Goal: Information Seeking & Learning: Learn about a topic

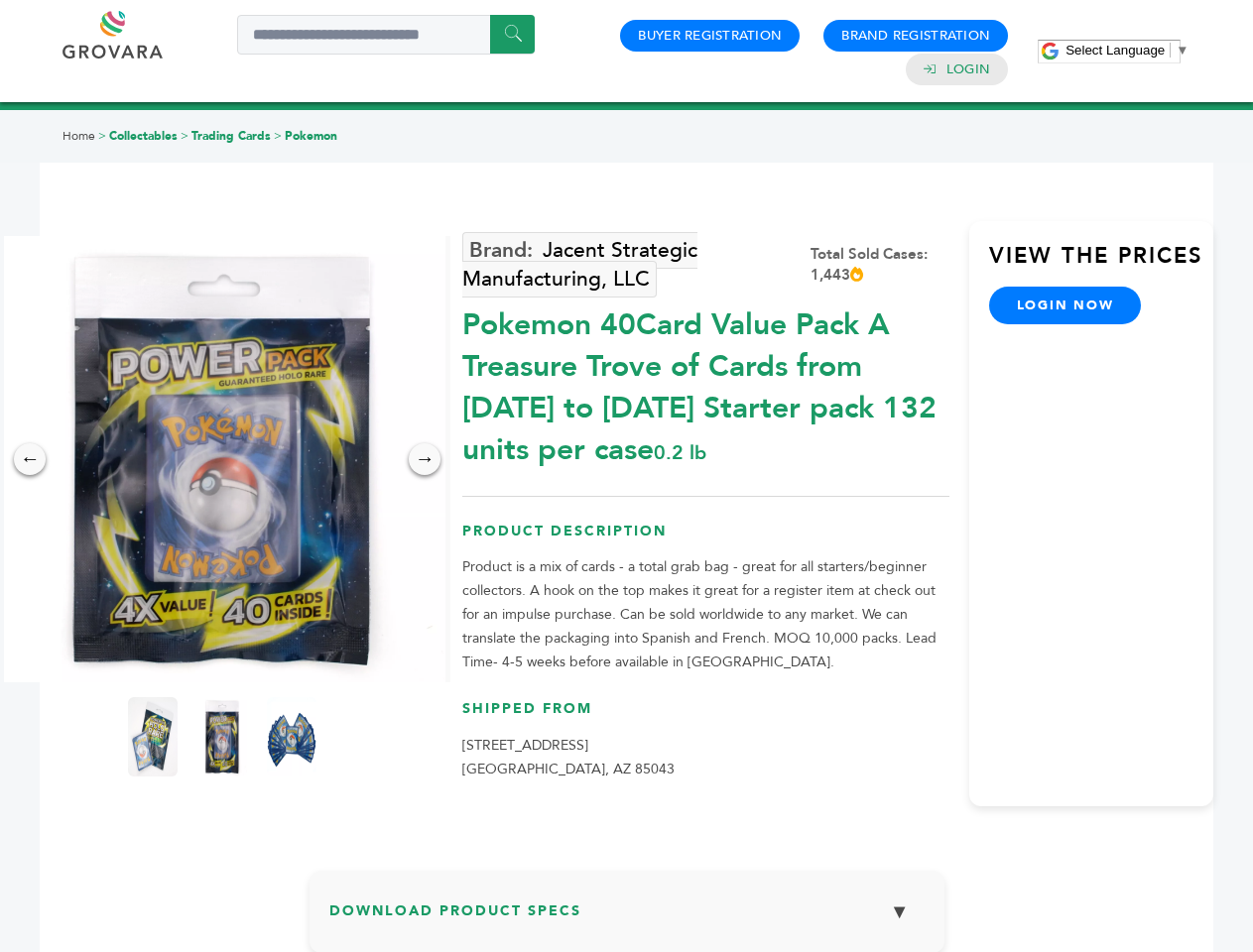
click at [1127, 50] on span "Select Language" at bounding box center [1115, 50] width 100 height 15
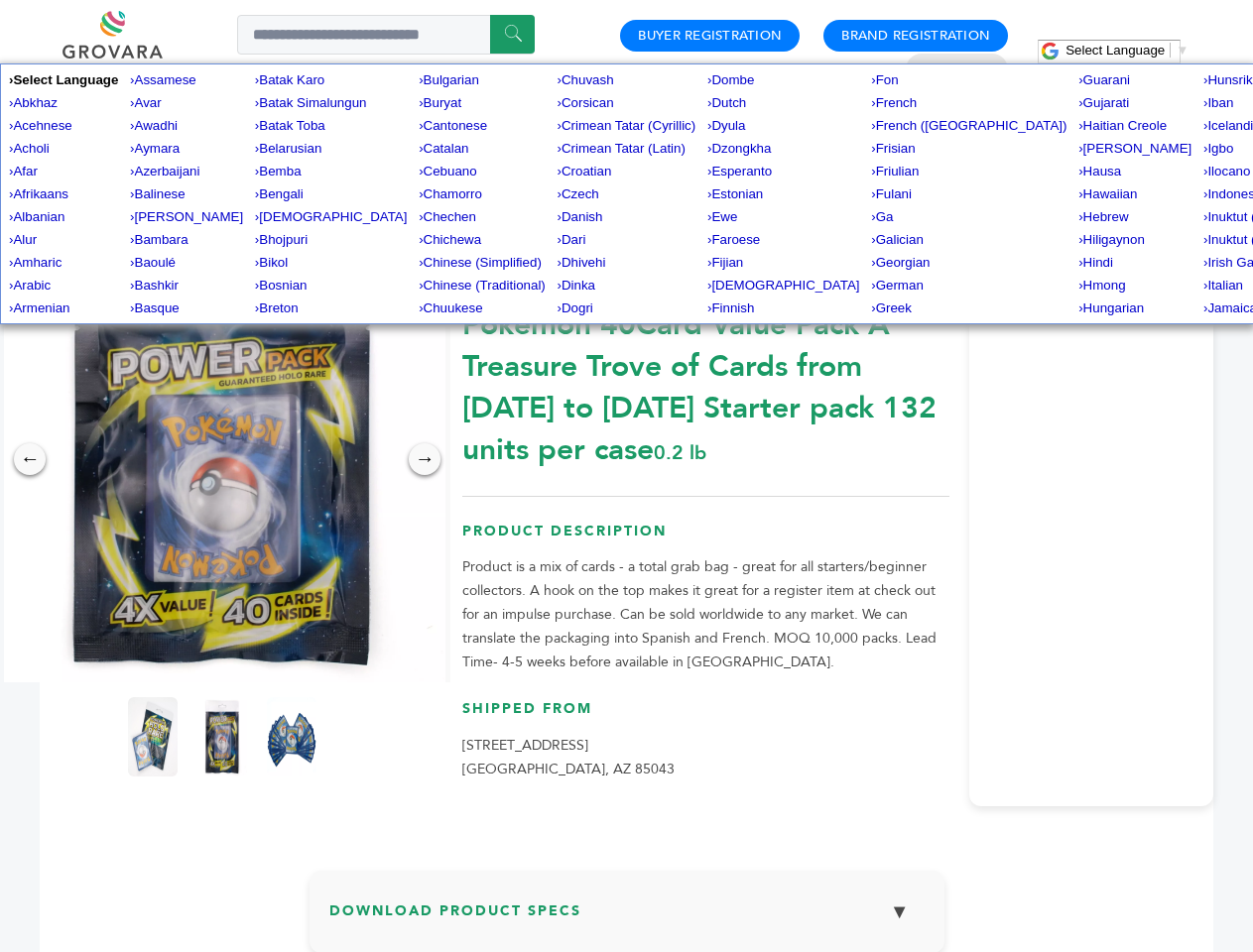
click at [222, 459] on img at bounding box center [222, 459] width 446 height 446
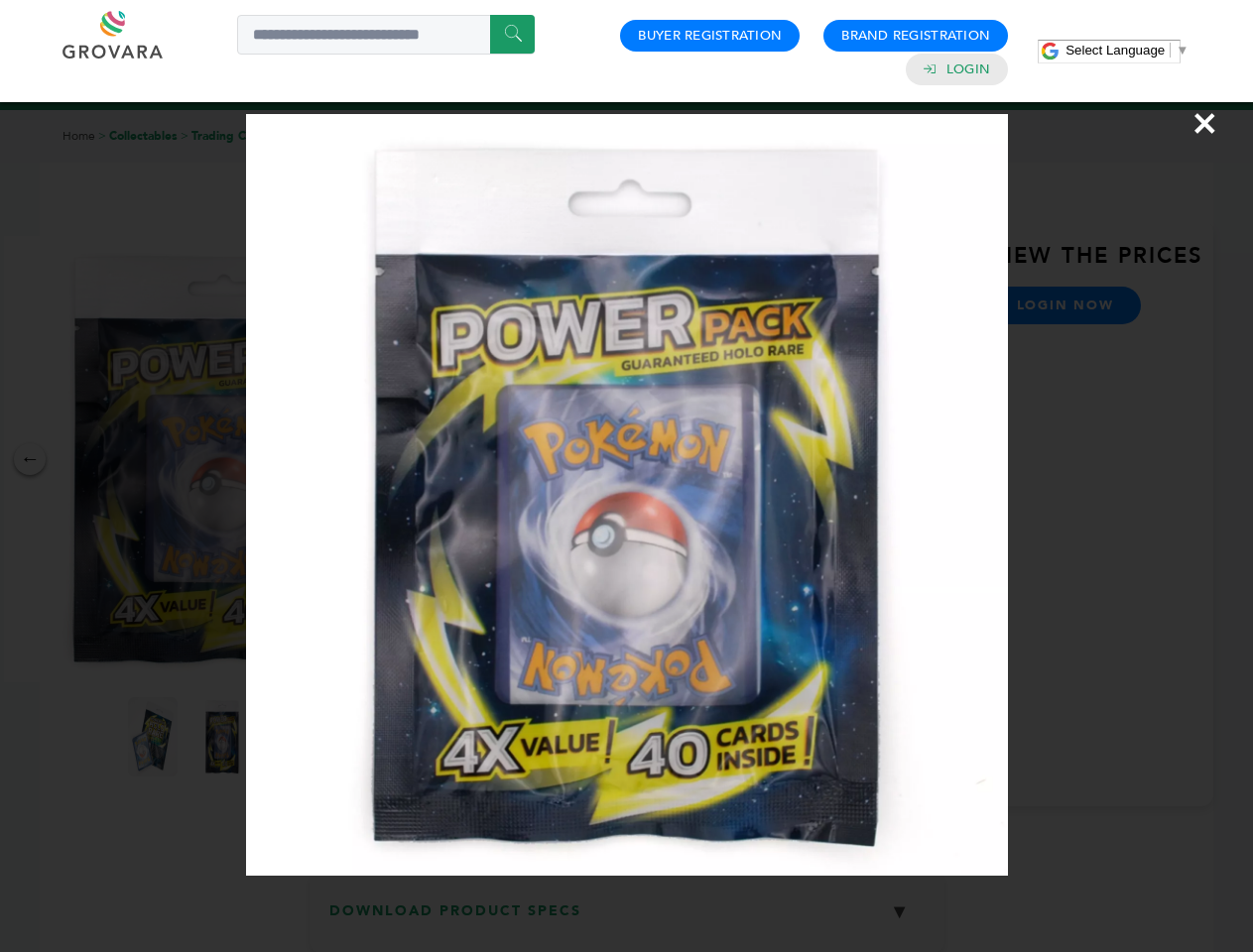
click at [30, 459] on div "×" at bounding box center [626, 476] width 1253 height 952
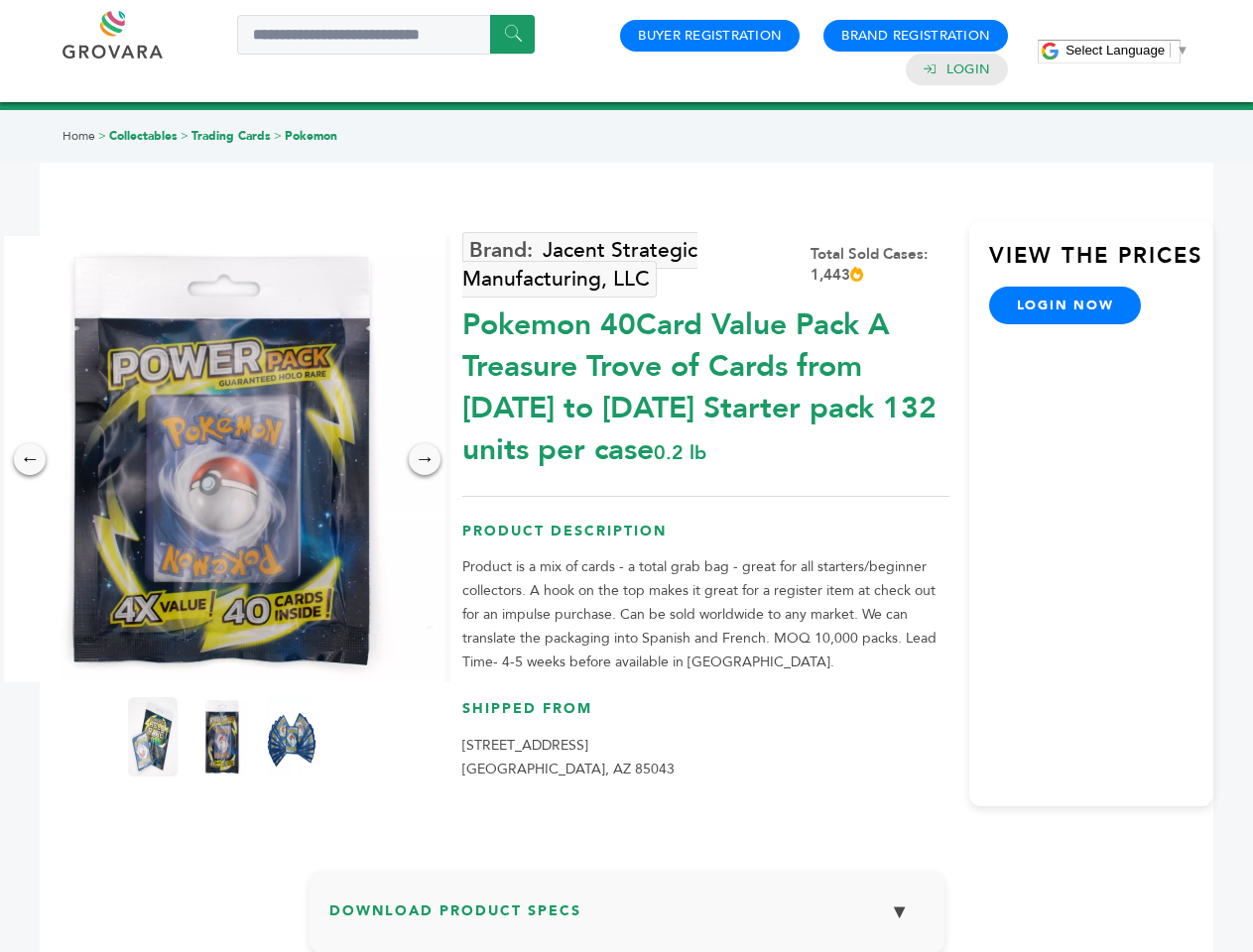
click at [424, 459] on div "→" at bounding box center [424, 459] width 32 height 32
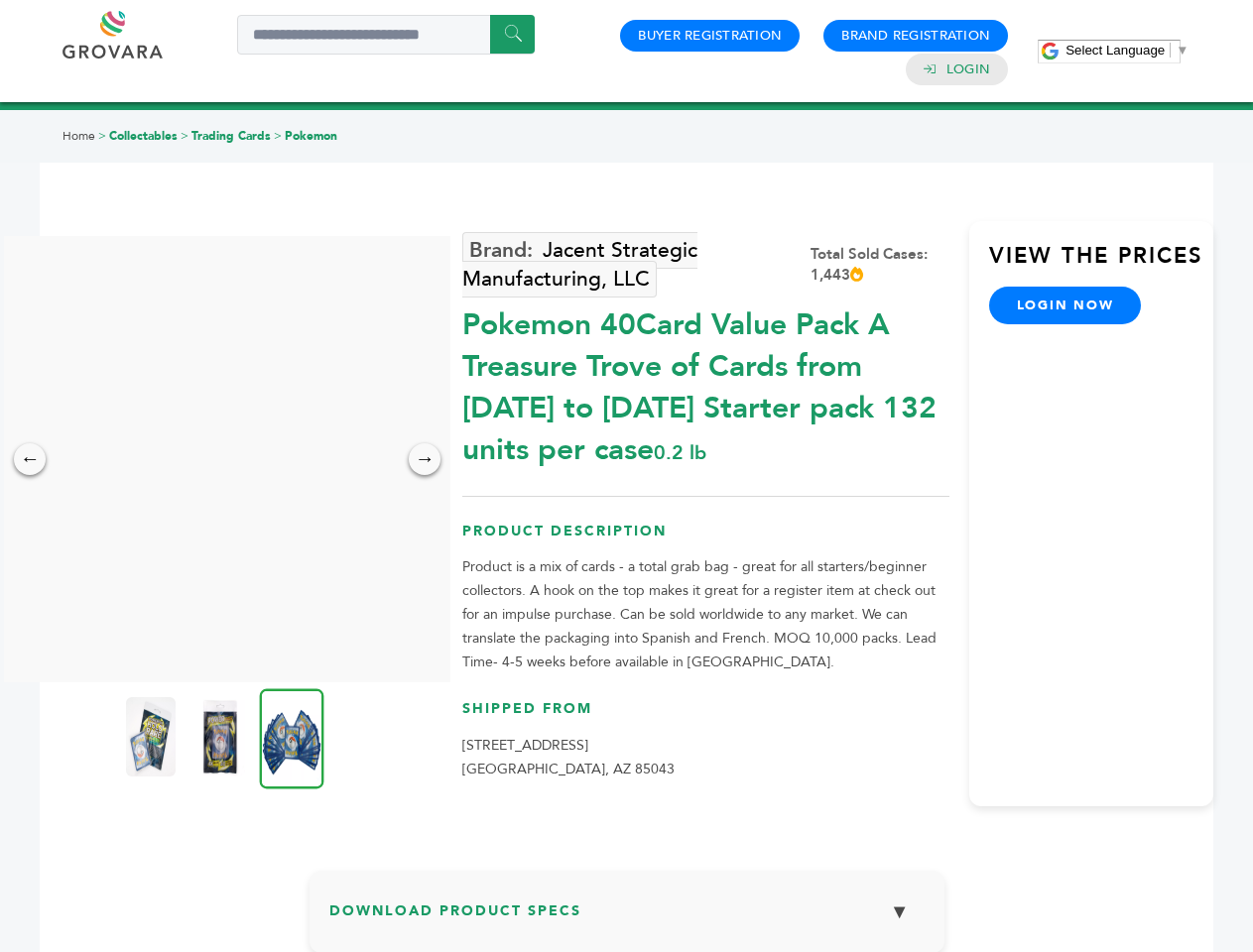
click at [152, 737] on img at bounding box center [150, 737] width 50 height 80
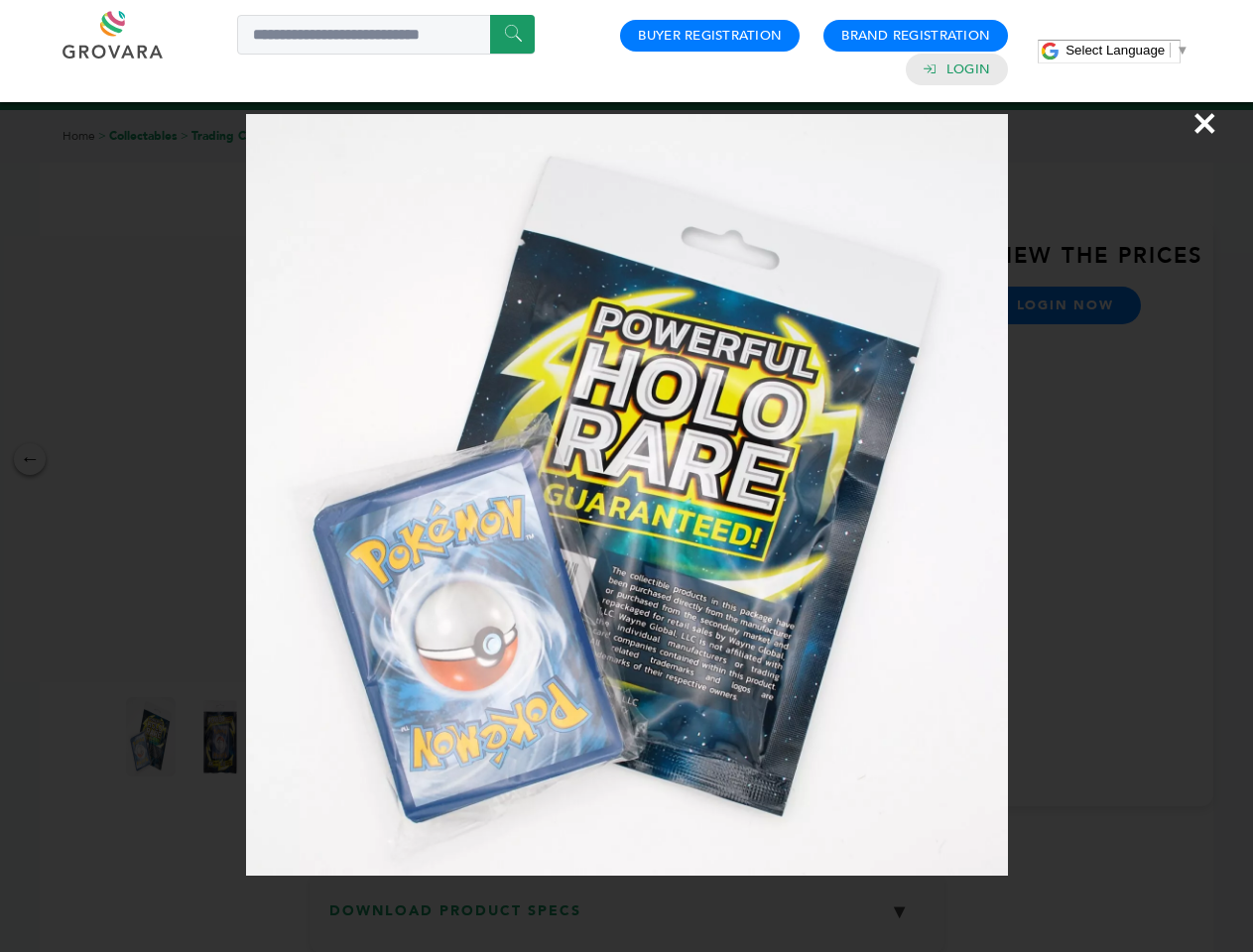
click at [222, 737] on div "×" at bounding box center [626, 476] width 1253 height 952
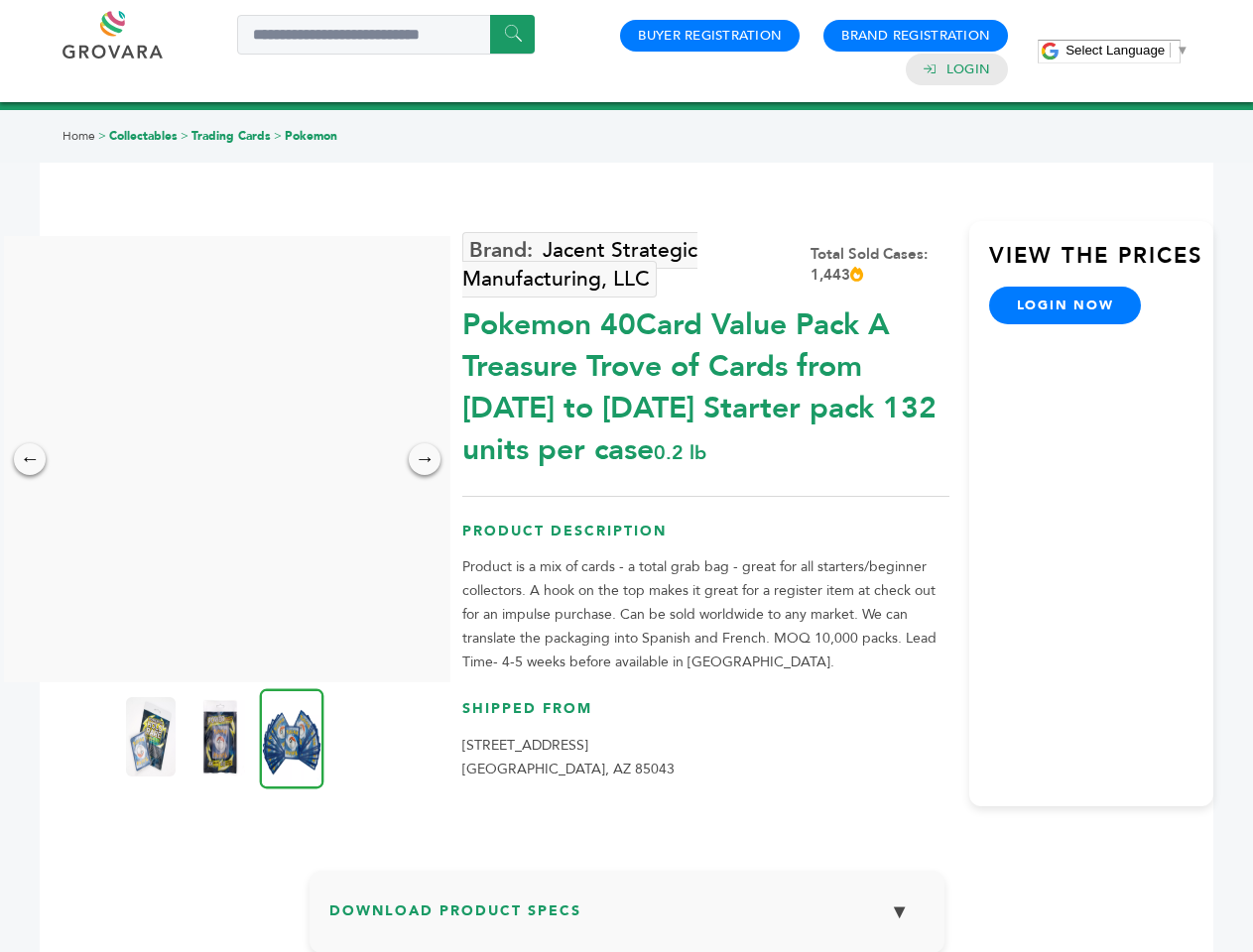
click at [292, 737] on img at bounding box center [292, 738] width 65 height 101
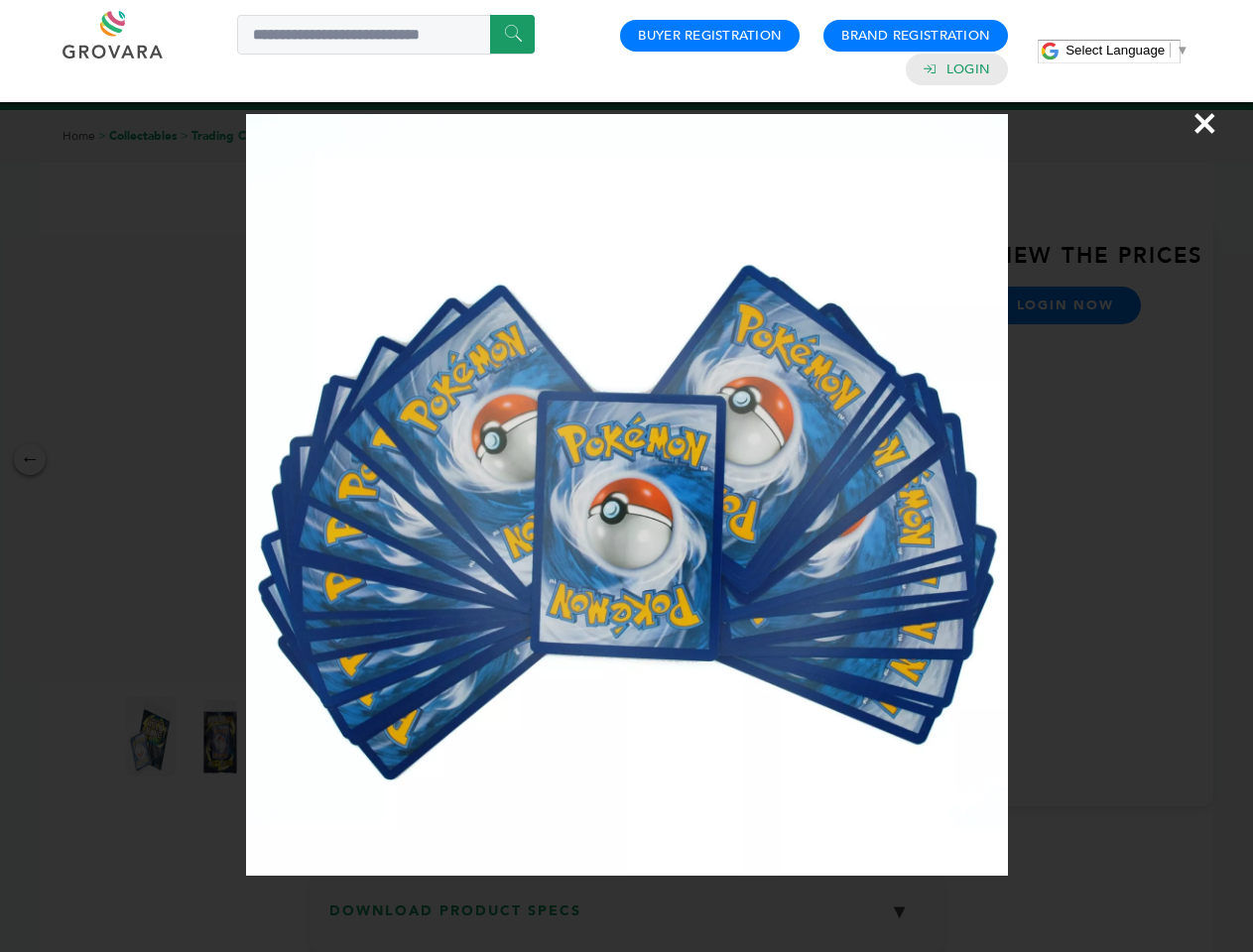
click at [626, 919] on div "×" at bounding box center [626, 476] width 1253 height 952
